Goal: Task Accomplishment & Management: Complete application form

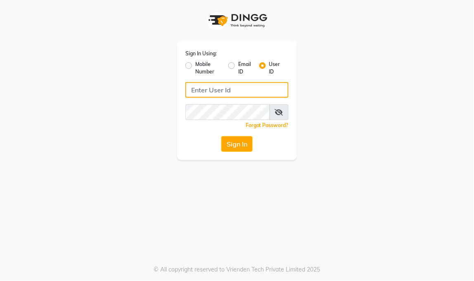
click at [209, 93] on input "Username" at bounding box center [236, 90] width 103 height 16
type input "S"
type input "[PERSON_NAME]"
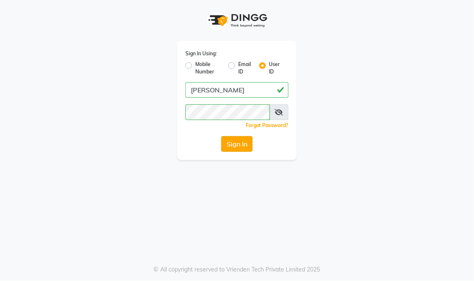
click at [236, 142] on button "Sign In" at bounding box center [236, 144] width 31 height 16
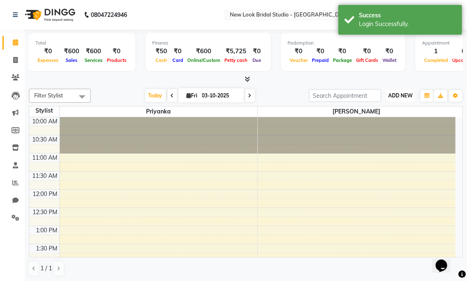
click at [409, 97] on span "ADD NEW" at bounding box center [401, 95] width 24 height 6
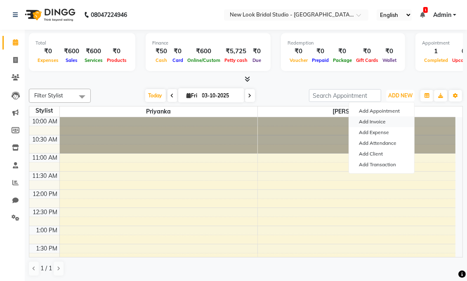
drag, startPoint x: 409, startPoint y: 97, endPoint x: 387, endPoint y: 122, distance: 33.0
click at [387, 102] on div "ADD NEW Toggle Dropdown Add Appointment Add Invoice Add Expense Add Attendance …" at bounding box center [401, 95] width 30 height 13
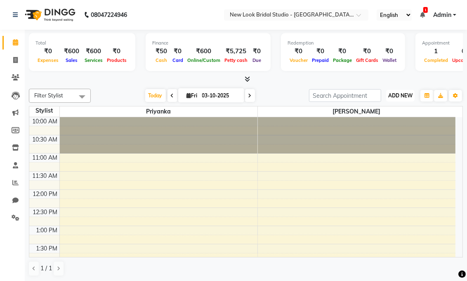
click at [403, 96] on span "ADD NEW" at bounding box center [401, 95] width 24 height 6
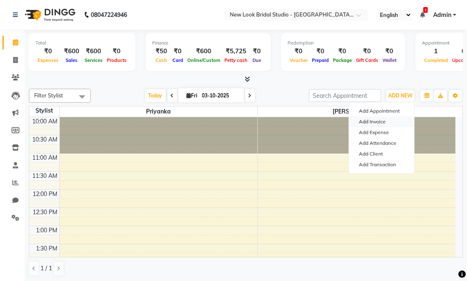
click at [377, 122] on link "Add Invoice" at bounding box center [381, 121] width 65 height 11
select select "service"
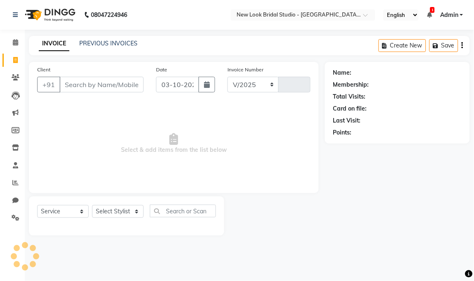
select select "9004"
type input "0014"
click at [12, 79] on icon at bounding box center [16, 77] width 8 height 6
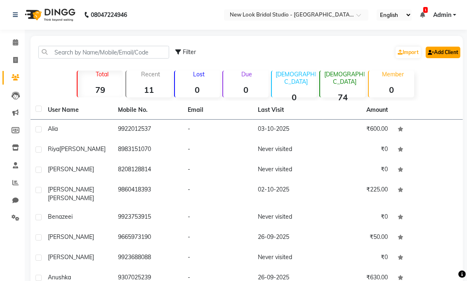
click at [444, 57] on link "Add Client" at bounding box center [443, 53] width 35 height 12
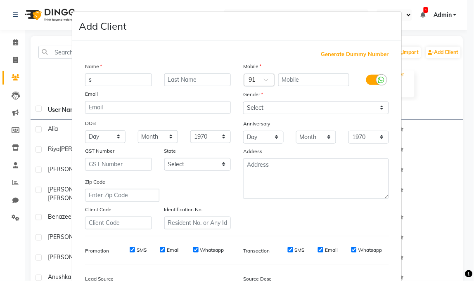
type input "s"
drag, startPoint x: 200, startPoint y: 78, endPoint x: 263, endPoint y: 75, distance: 63.2
click at [175, 81] on input "uj" at bounding box center [197, 79] width 67 height 13
type input "u"
click at [125, 78] on input "s" at bounding box center [118, 79] width 67 height 13
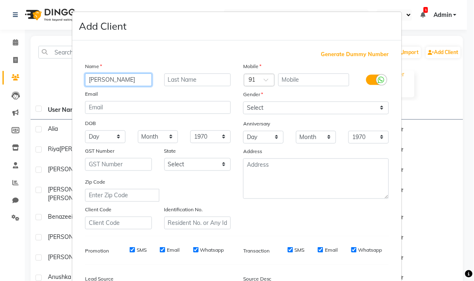
type input "[PERSON_NAME]"
click at [180, 79] on input "text" at bounding box center [197, 79] width 67 height 13
type input "[PERSON_NAME]"
click at [285, 81] on input "text" at bounding box center [313, 79] width 71 height 13
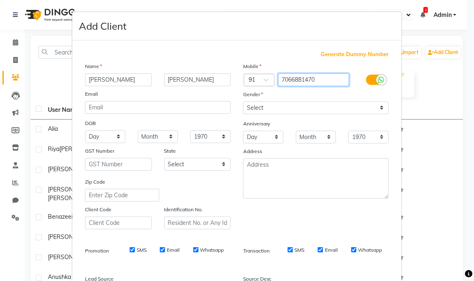
type input "7066881470"
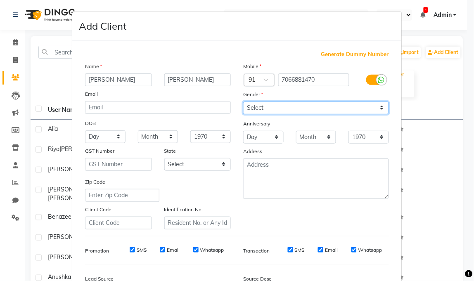
click at [377, 107] on select "Select [DEMOGRAPHIC_DATA] [DEMOGRAPHIC_DATA] Other Prefer Not To Say" at bounding box center [316, 108] width 146 height 13
click at [243, 102] on select "Select [DEMOGRAPHIC_DATA] [DEMOGRAPHIC_DATA] Other Prefer Not To Say" at bounding box center [316, 108] width 146 height 13
select select "other"
click at [391, 224] on div "Mobile Country Code × 91 7066881470 Gender Select [DEMOGRAPHIC_DATA] [DEMOGRAPH…" at bounding box center [316, 146] width 158 height 168
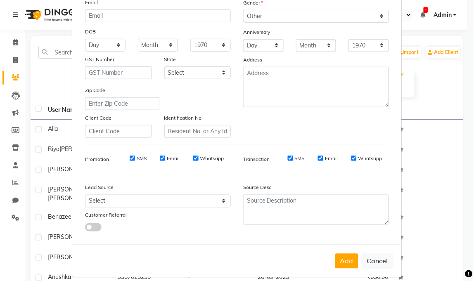
scroll to position [100, 0]
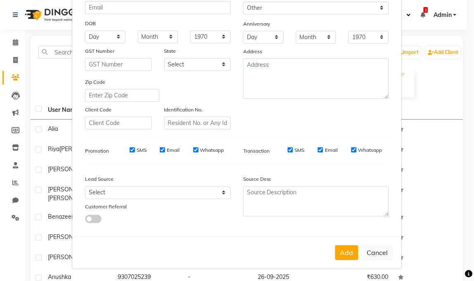
click at [391, 224] on div "Generate Dummy Number Name [PERSON_NAME] Email DOB Day 01 02 03 04 05 06 07 08 …" at bounding box center [237, 90] width 316 height 280
click at [346, 251] on button "Add" at bounding box center [346, 253] width 23 height 15
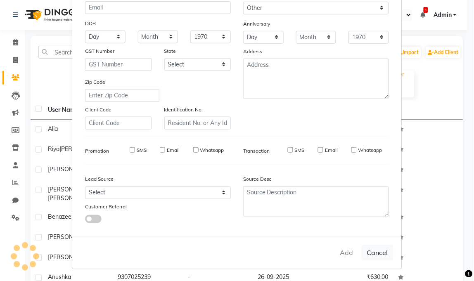
select select
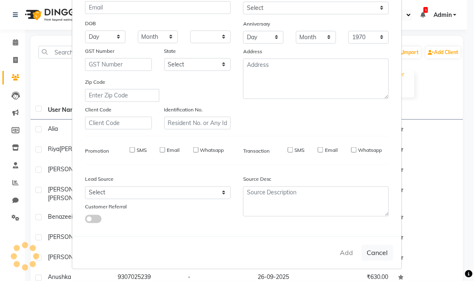
select select
checkbox input "false"
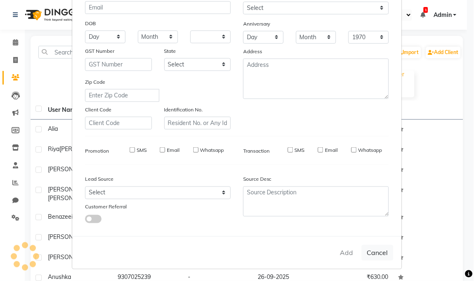
checkbox input "false"
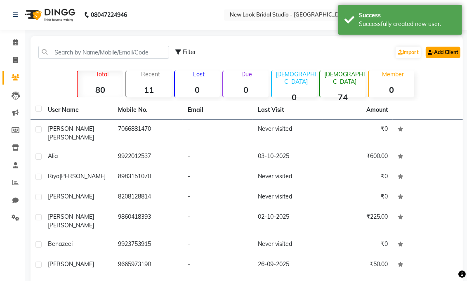
click at [457, 51] on link "Add Client" at bounding box center [443, 53] width 35 height 12
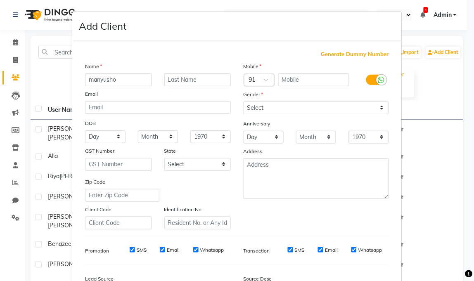
type input "manyusho"
click at [170, 81] on input "text" at bounding box center [197, 79] width 67 height 13
type input "dorkar"
click at [298, 81] on input "text" at bounding box center [313, 79] width 71 height 13
type input "7020017934"
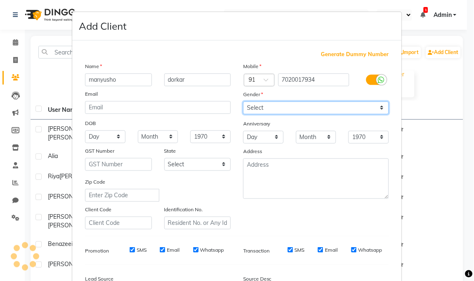
click at [379, 106] on select "Select [DEMOGRAPHIC_DATA] [DEMOGRAPHIC_DATA] Other Prefer Not To Say" at bounding box center [316, 108] width 146 height 13
click at [243, 102] on select "Select [DEMOGRAPHIC_DATA] [DEMOGRAPHIC_DATA] Other Prefer Not To Say" at bounding box center [316, 108] width 146 height 13
click at [379, 106] on select "Select [DEMOGRAPHIC_DATA] [DEMOGRAPHIC_DATA] Other Prefer Not To Say" at bounding box center [316, 108] width 146 height 13
select select "[DEMOGRAPHIC_DATA]"
click at [243, 102] on select "Select [DEMOGRAPHIC_DATA] [DEMOGRAPHIC_DATA] Other Prefer Not To Say" at bounding box center [316, 108] width 146 height 13
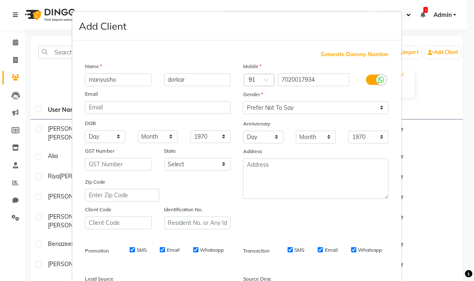
click at [459, 224] on ngb-modal-window "Add Client Generate Dummy Number Name manyusho dorkar Email DOB Day 01 02 03 04…" at bounding box center [237, 140] width 474 height 281
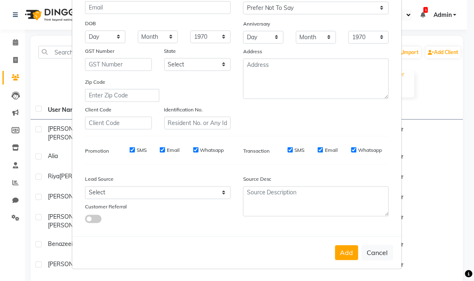
click at [459, 224] on ngb-modal-window "Add Client Generate Dummy Number Name manyusho dorkar Email DOB Day 01 02 03 04…" at bounding box center [237, 140] width 474 height 281
click at [344, 252] on button "Add" at bounding box center [346, 253] width 23 height 15
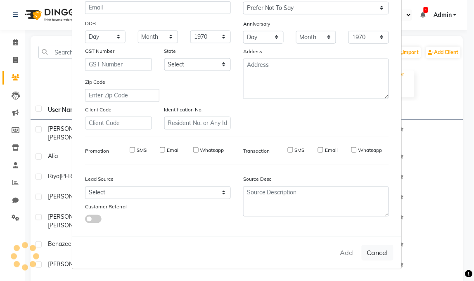
select select
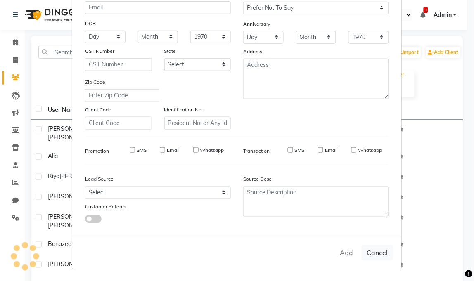
select select
checkbox input "false"
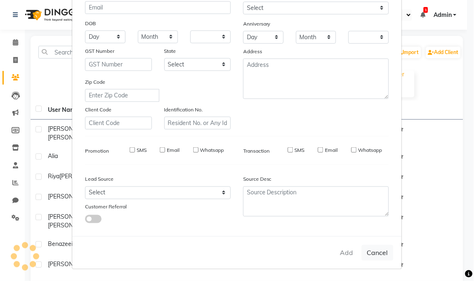
checkbox input "false"
